Goal: Information Seeking & Learning: Learn about a topic

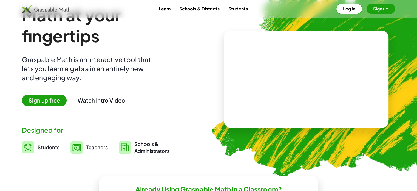
scroll to position [27, 0]
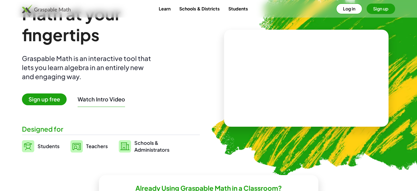
click at [90, 143] on span "Teachers" at bounding box center [97, 146] width 22 height 6
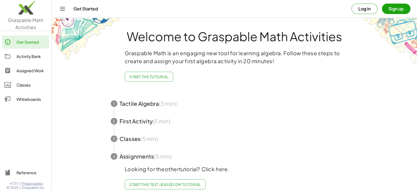
scroll to position [10, 0]
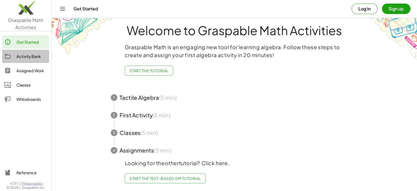
click at [30, 55] on div "Activity Bank" at bounding box center [31, 56] width 30 height 7
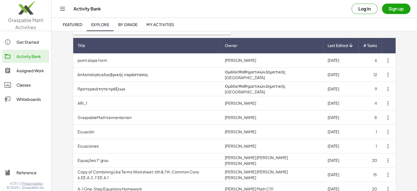
scroll to position [55, 0]
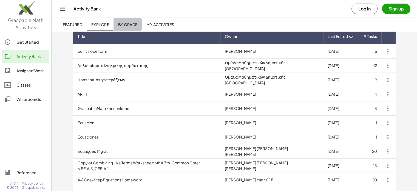
click at [134, 25] on span "By Grade" at bounding box center [127, 24] width 19 height 5
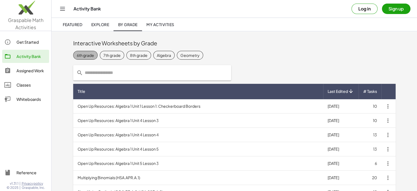
click at [82, 52] on div "6th grade" at bounding box center [85, 55] width 17 height 6
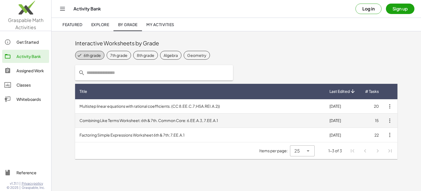
click at [126, 120] on td "Combining Like Terms Worksheet: 6th & 7th. Common Core: 6.EE.A.3, 7.EE.A.1" at bounding box center [200, 120] width 250 height 14
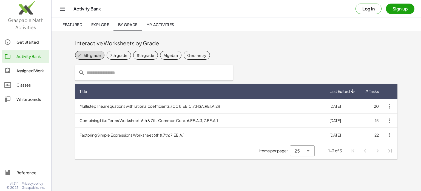
click at [129, 22] on link "By Grade" at bounding box center [128, 24] width 28 height 13
click at [176, 57] on div "Algebra" at bounding box center [171, 55] width 14 height 6
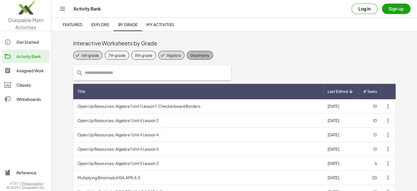
click at [206, 55] on div "Geometry" at bounding box center [199, 55] width 19 height 6
click at [77, 55] on icon at bounding box center [77, 55] width 5 height 5
click at [88, 54] on div "6th grade" at bounding box center [85, 55] width 17 height 6
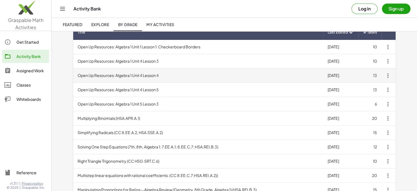
scroll to position [32, 0]
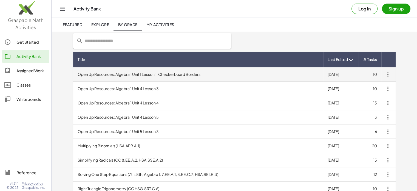
click at [113, 72] on td "Open Up Resources: Algebra 1 Unit 1 Lesson 1: Checkerboard Borders" at bounding box center [198, 74] width 250 height 14
